Goal: Go to known website: Access a specific website the user already knows

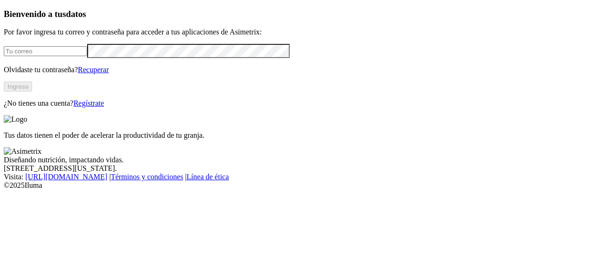
type input "[PERSON_NAME][EMAIL_ADDRESS][PERSON_NAME][DOMAIN_NAME]"
click at [32, 91] on button "Ingresa" at bounding box center [18, 87] width 28 height 10
